Goal: Information Seeking & Learning: Learn about a topic

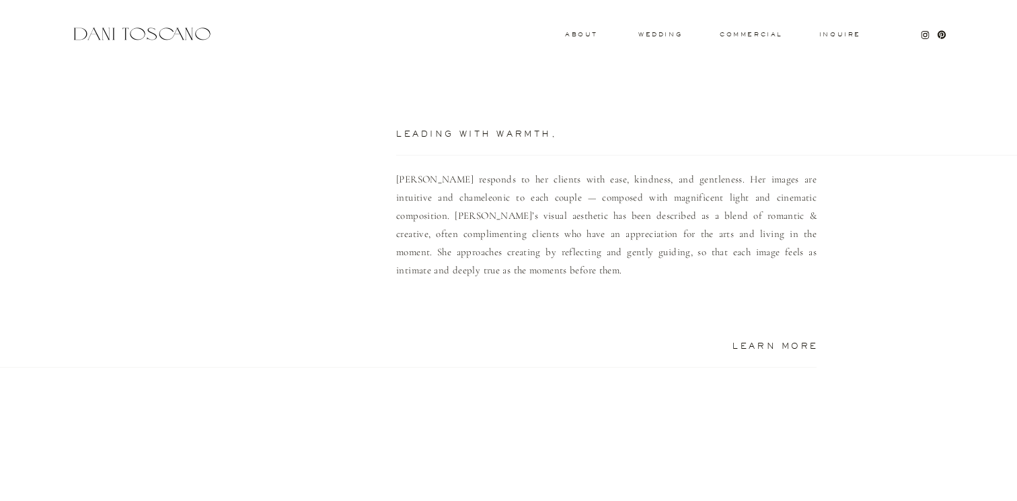
scroll to position [951, 0]
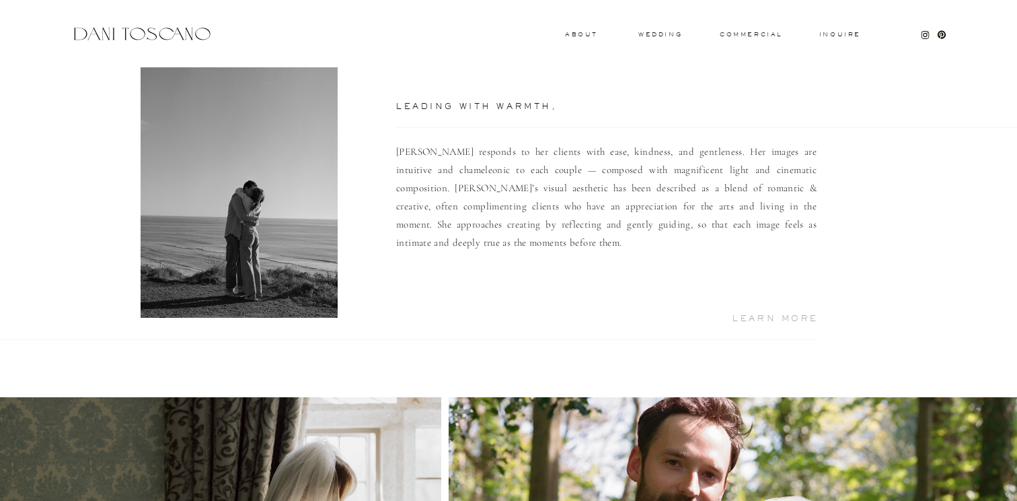
click at [747, 321] on h2 "Learn More" at bounding box center [760, 317] width 118 height 7
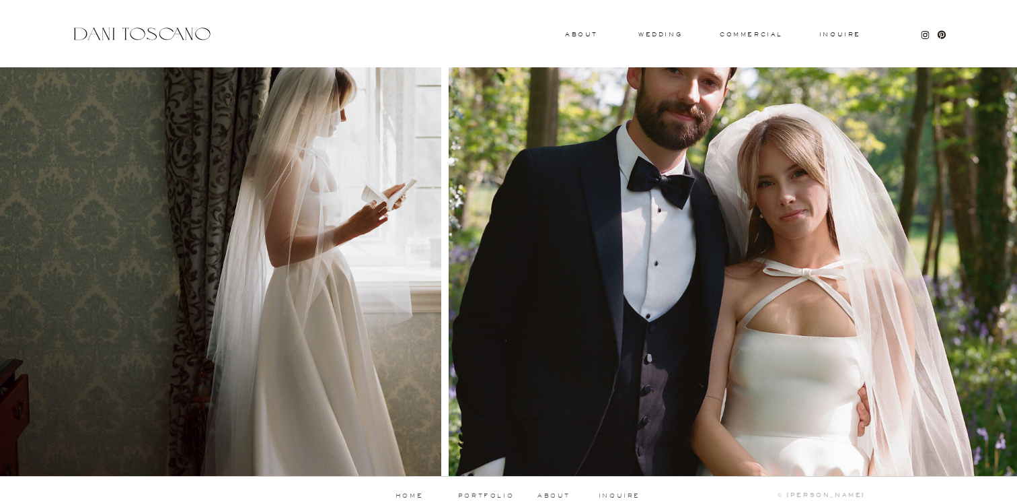
scroll to position [1369, 0]
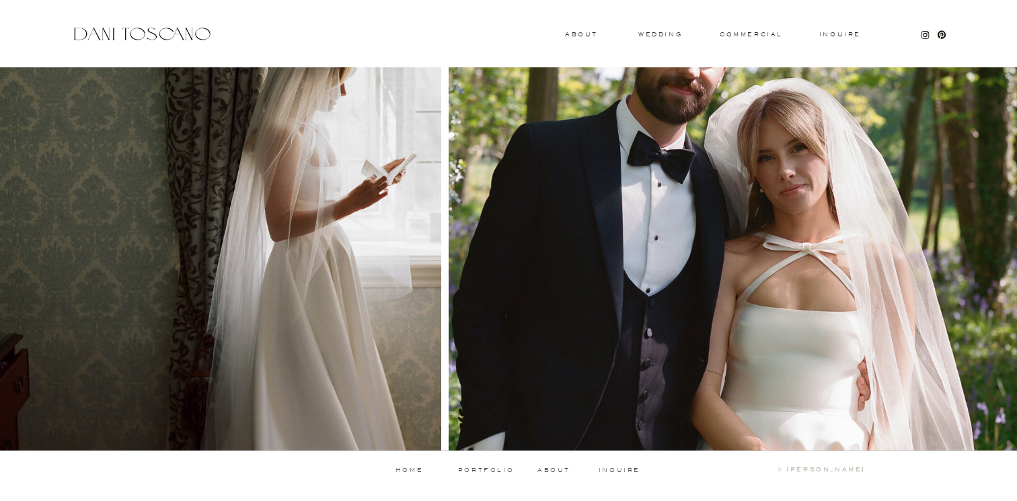
drag, startPoint x: 662, startPoint y: 270, endPoint x: 438, endPoint y: 278, distance: 224.2
click at [439, 278] on div at bounding box center [508, 214] width 807 height 471
drag, startPoint x: 413, startPoint y: 278, endPoint x: 451, endPoint y: 316, distance: 53.8
click at [451, 316] on div at bounding box center [508, 214] width 807 height 471
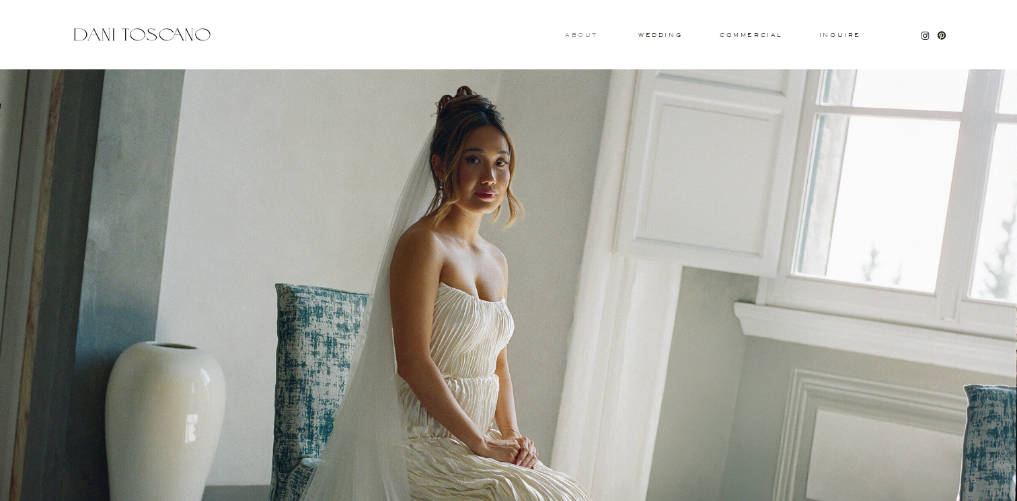
click at [584, 34] on h3 "About" at bounding box center [580, 34] width 30 height 5
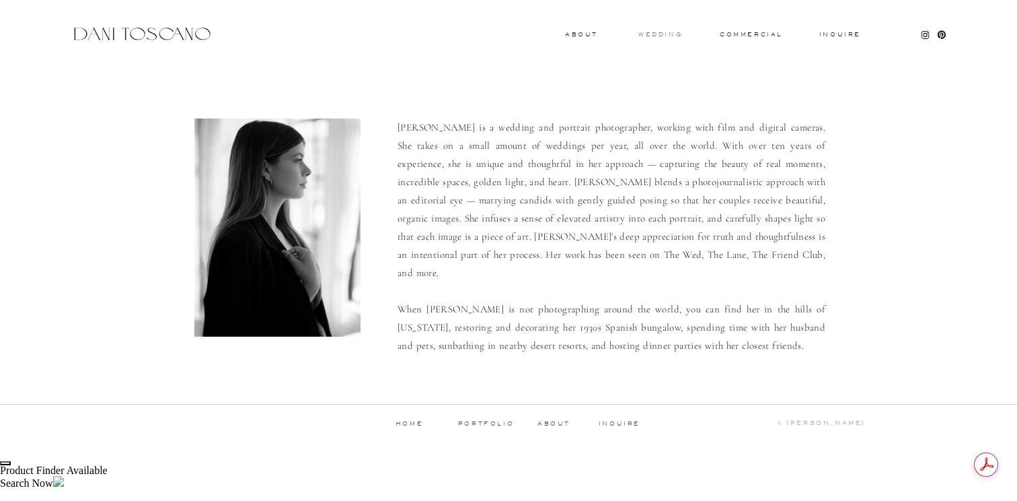
click at [655, 33] on h3 "wedding" at bounding box center [661, 34] width 44 height 5
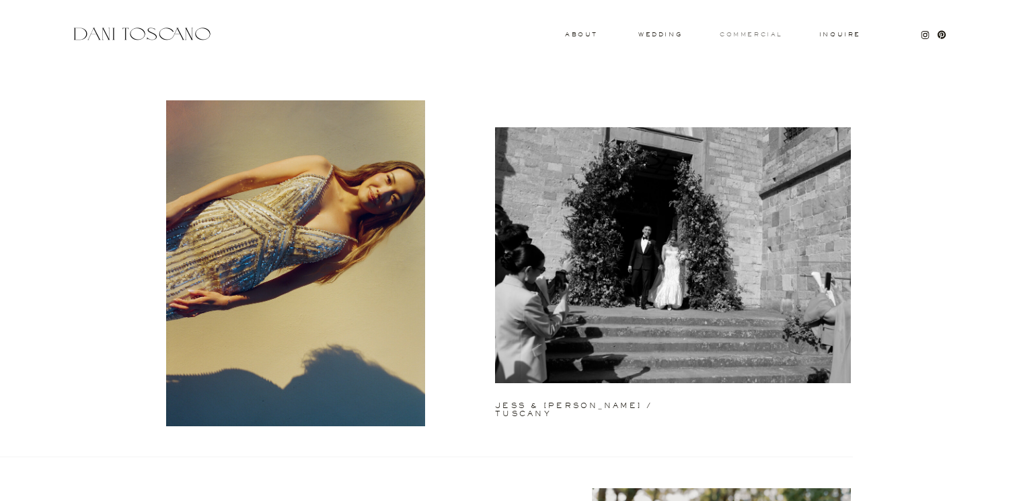
click at [753, 32] on h3 "commercial" at bounding box center [751, 34] width 62 height 5
click at [746, 32] on h3 "commercial" at bounding box center [751, 34] width 62 height 5
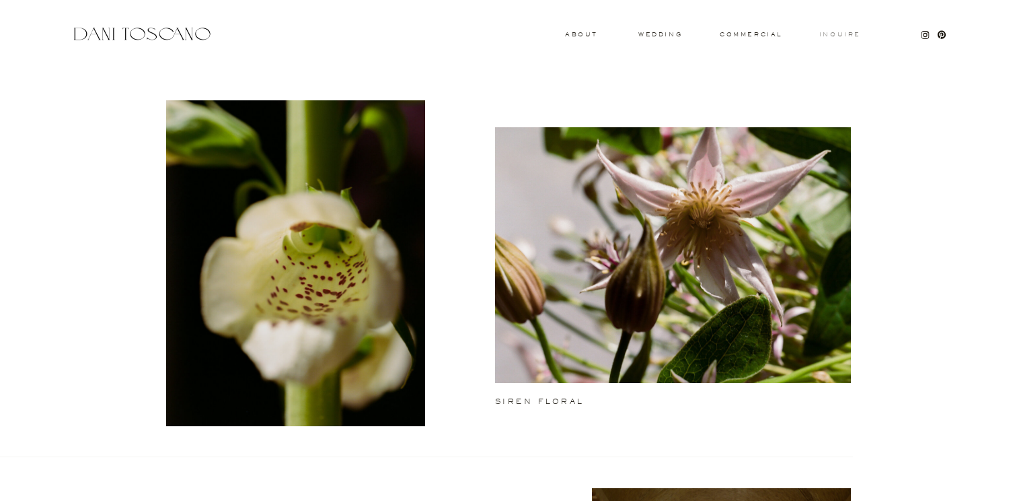
click at [836, 36] on h3 "Inquire" at bounding box center [840, 35] width 43 height 7
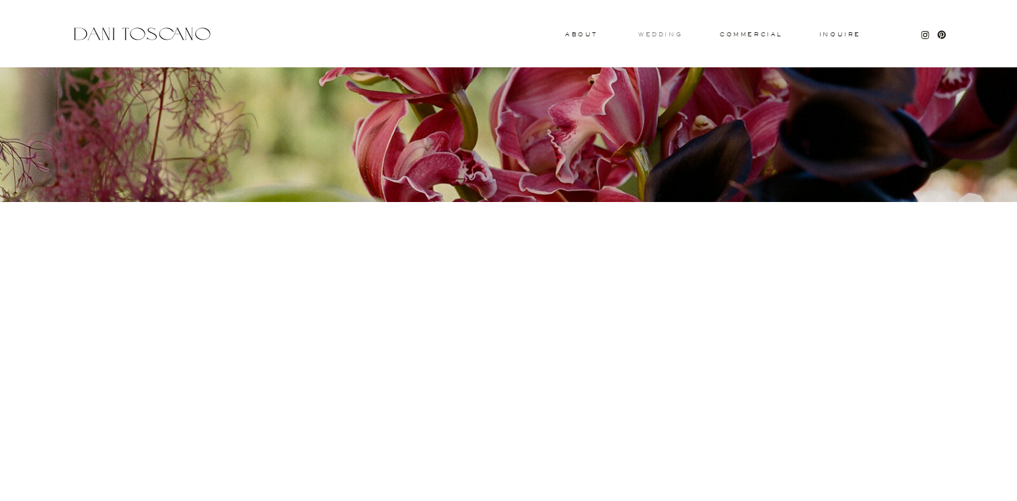
click at [653, 36] on h3 "wedding" at bounding box center [661, 34] width 44 height 5
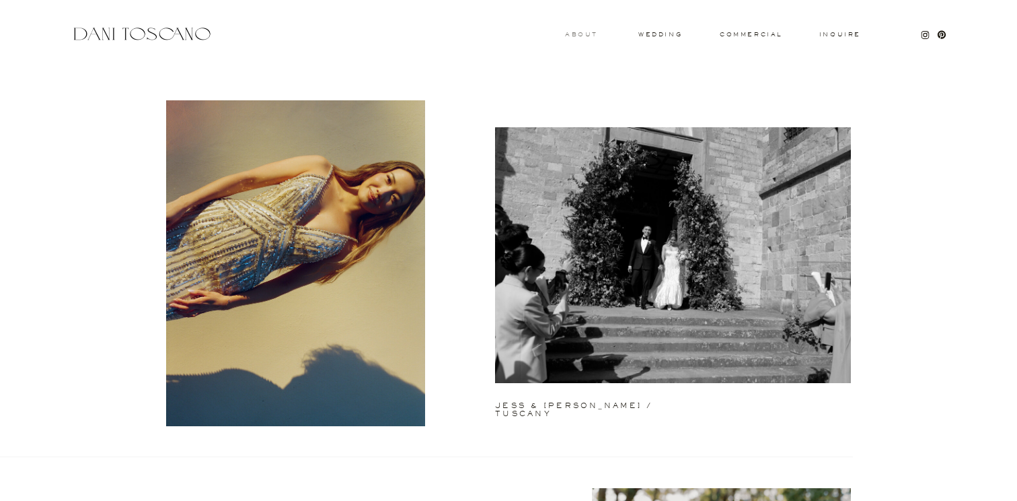
click at [581, 35] on h3 "About" at bounding box center [580, 34] width 30 height 5
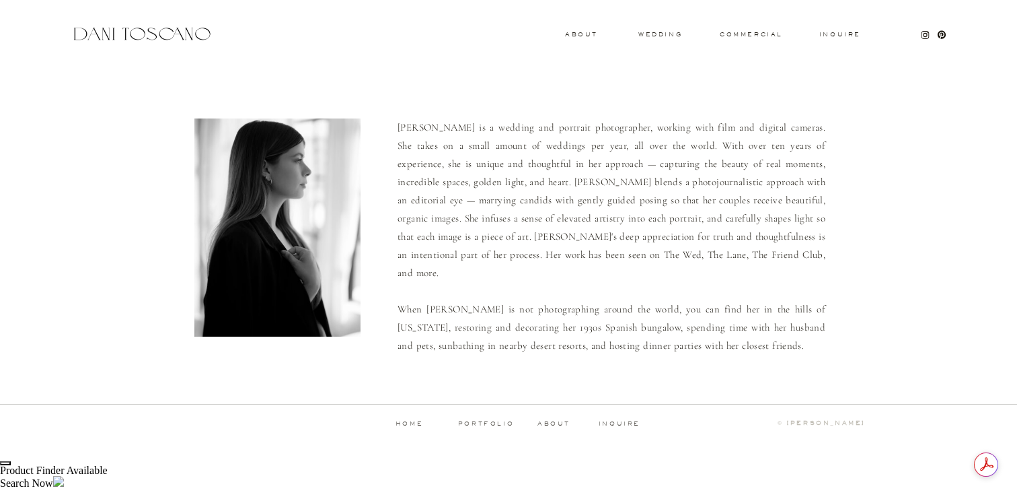
click at [134, 36] on div at bounding box center [142, 34] width 143 height 18
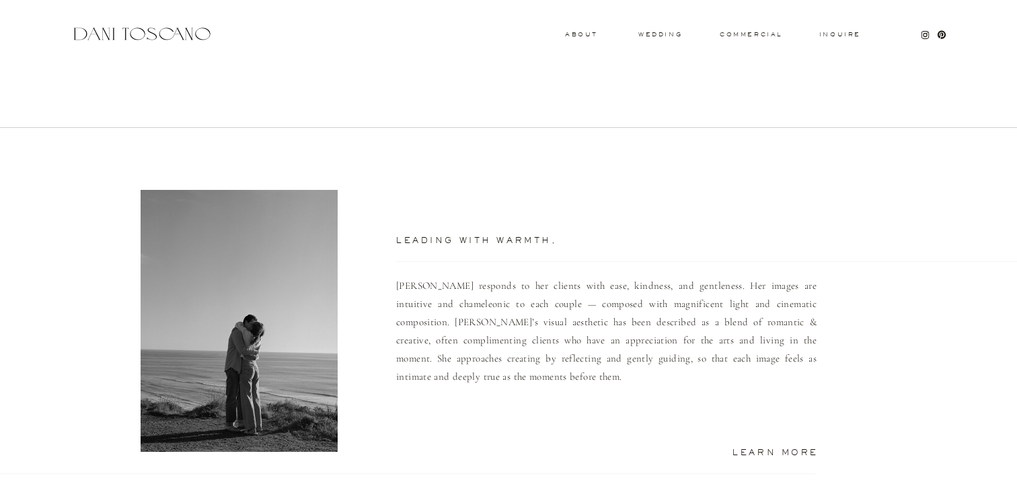
scroll to position [825, 0]
